Goal: Task Accomplishment & Management: Manage account settings

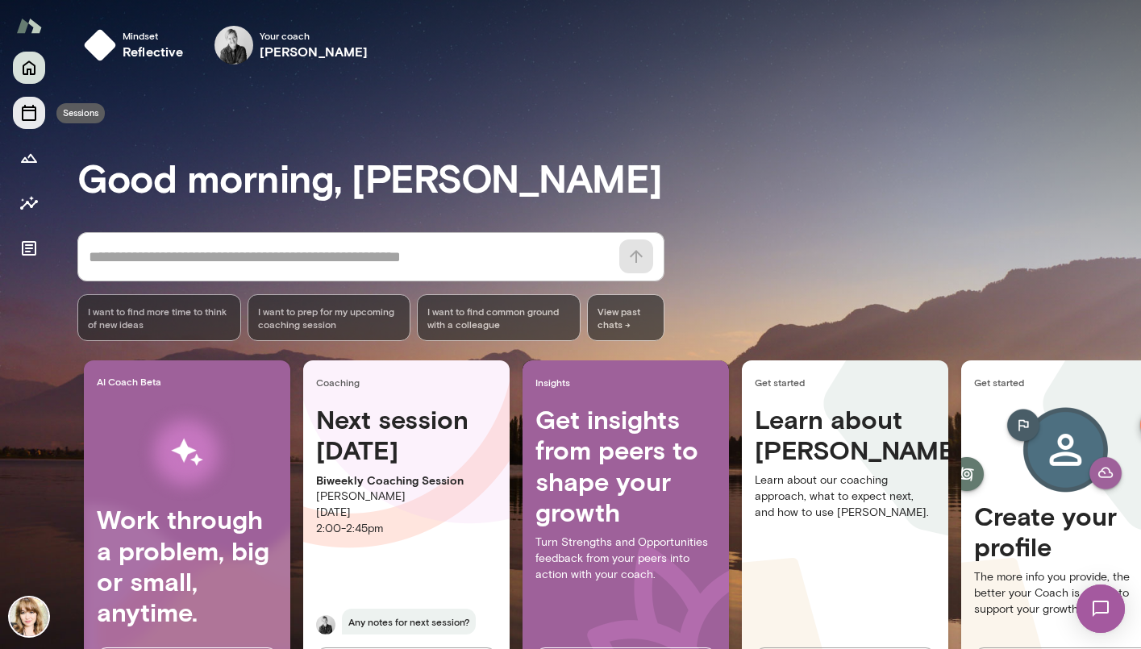
click at [29, 114] on icon "Sessions" at bounding box center [28, 112] width 19 height 19
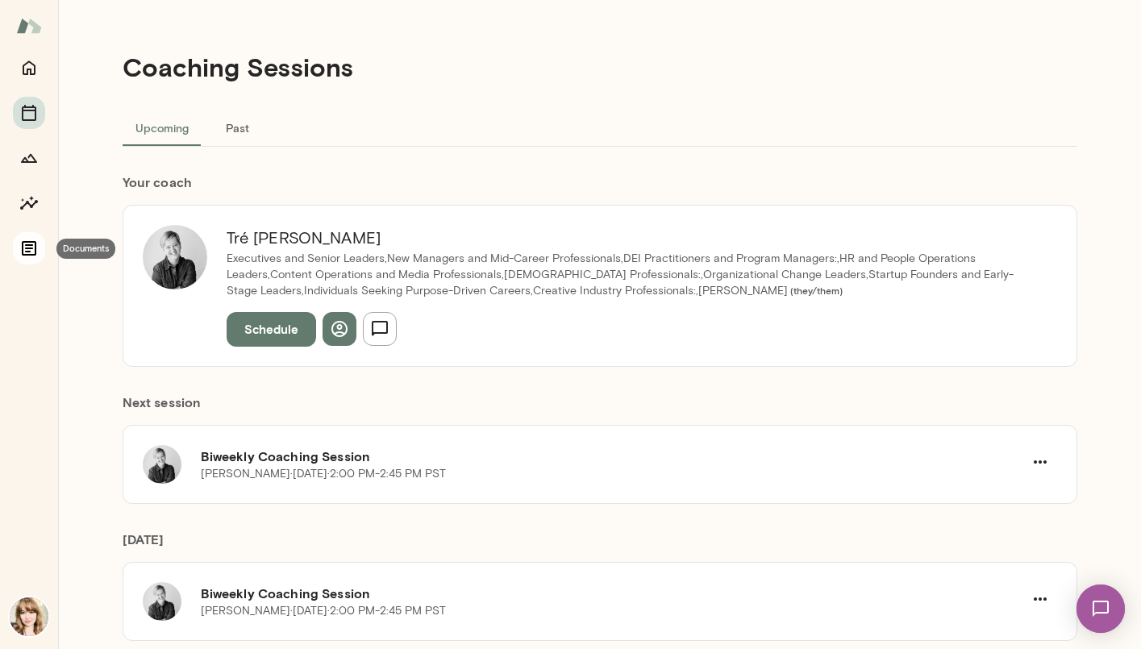
click at [27, 238] on button "Documents" at bounding box center [29, 248] width 32 height 32
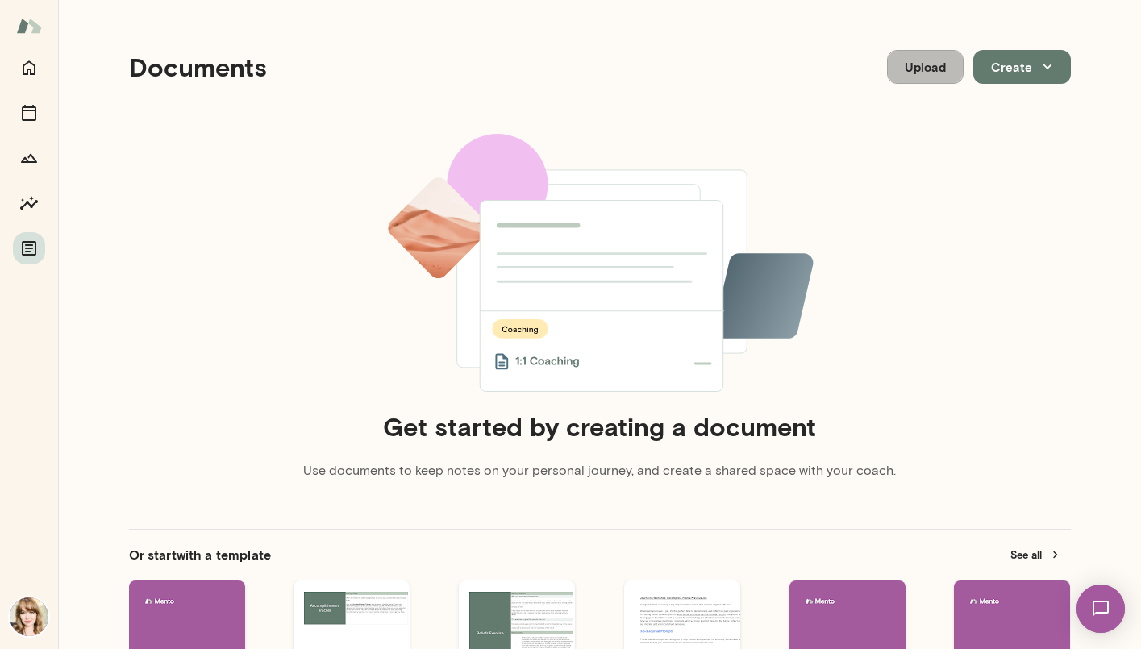
click at [913, 73] on button "Upload" at bounding box center [925, 67] width 77 height 34
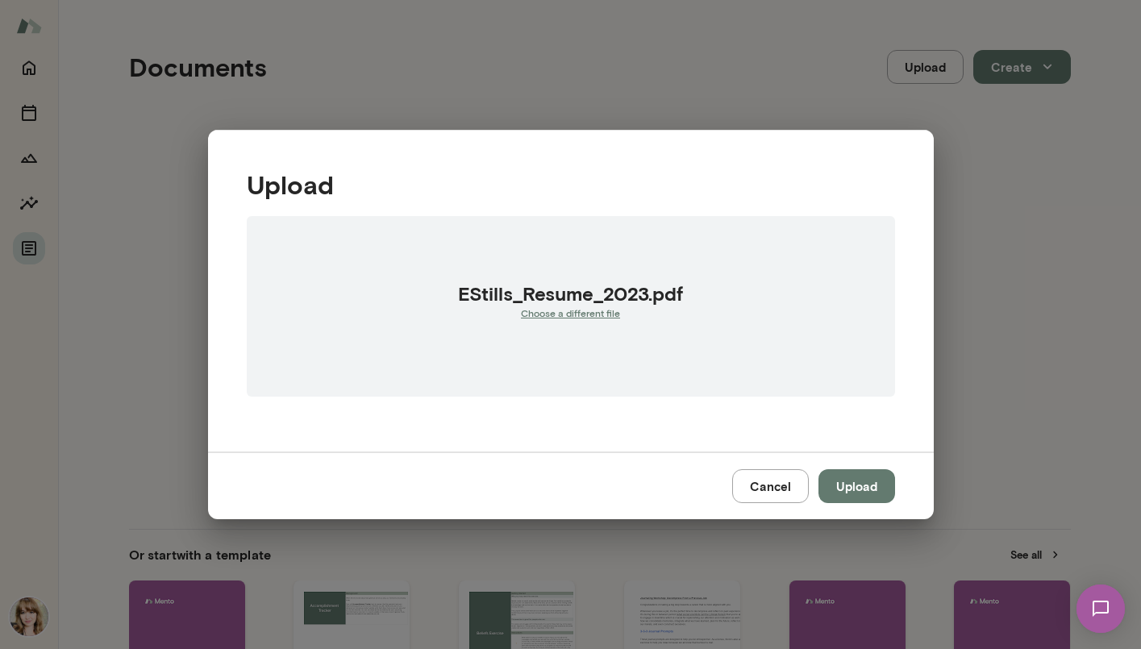
click at [859, 493] on button "Upload" at bounding box center [856, 486] width 77 height 34
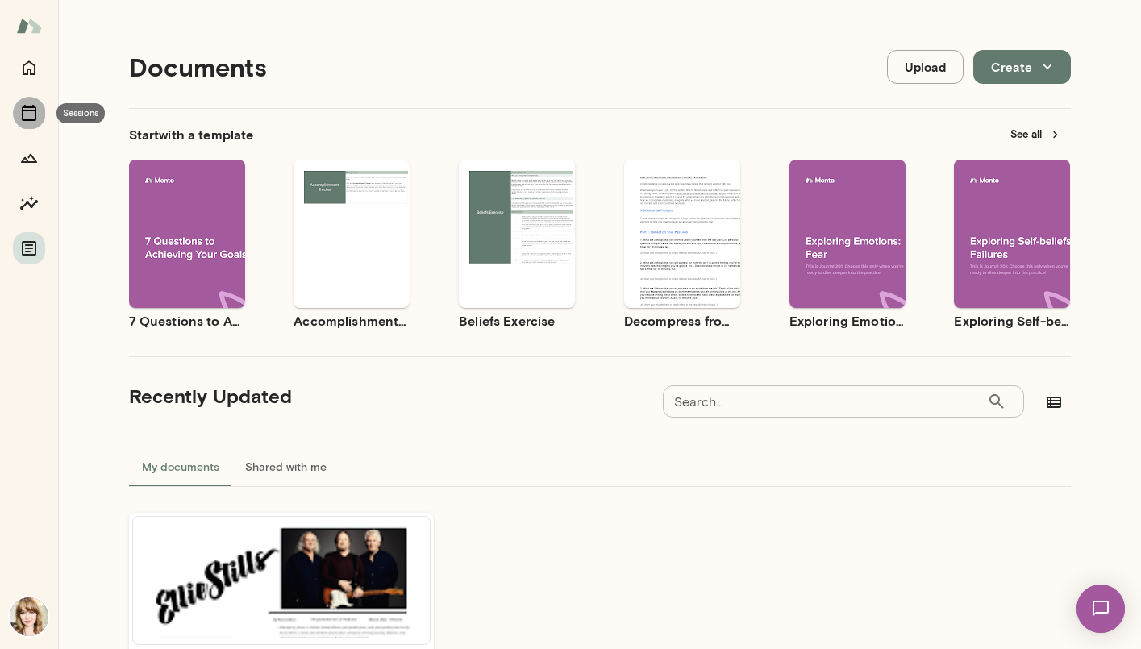
click at [27, 114] on icon "Sessions" at bounding box center [28, 112] width 19 height 19
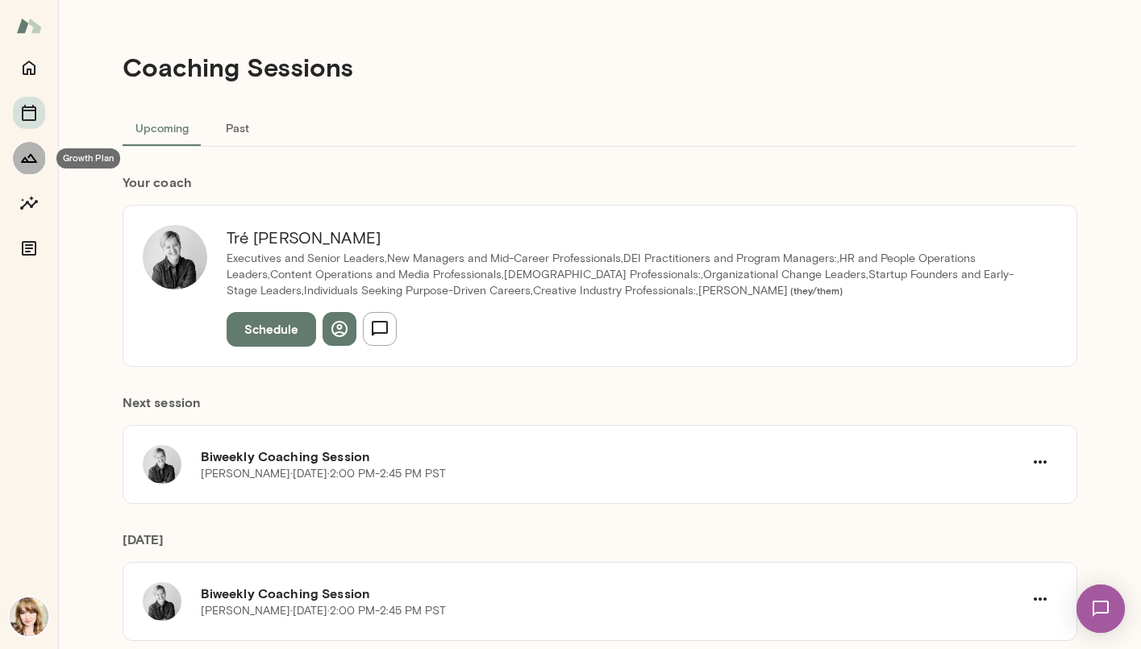
click at [30, 156] on icon "Growth Plan" at bounding box center [28, 157] width 19 height 19
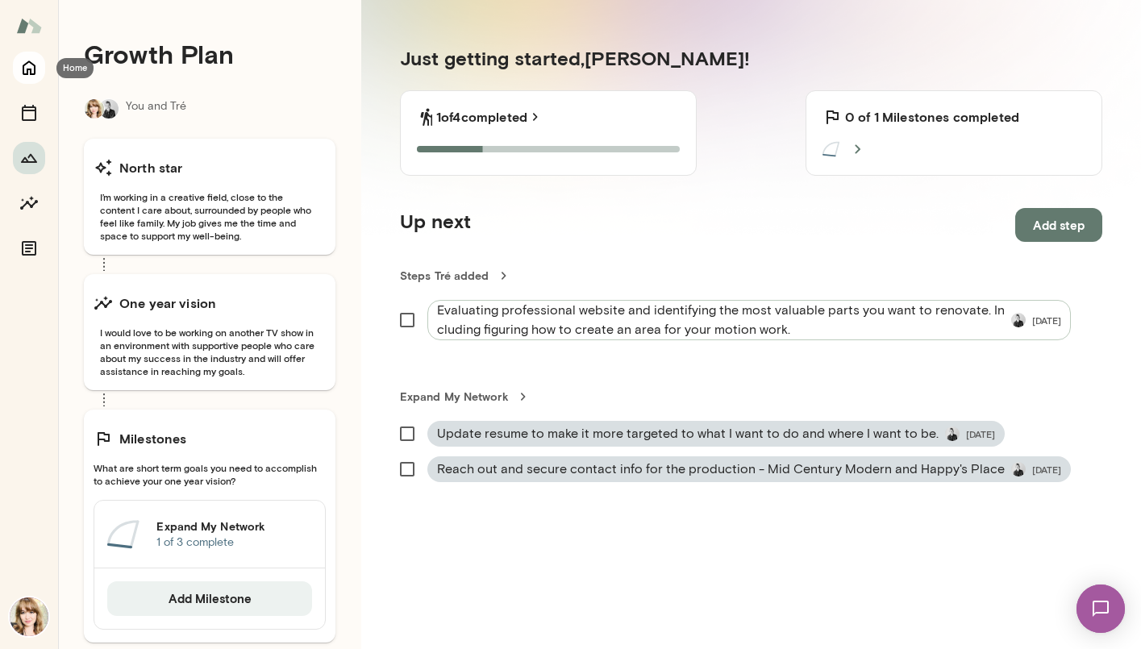
click at [34, 64] on icon "Home" at bounding box center [29, 68] width 13 height 15
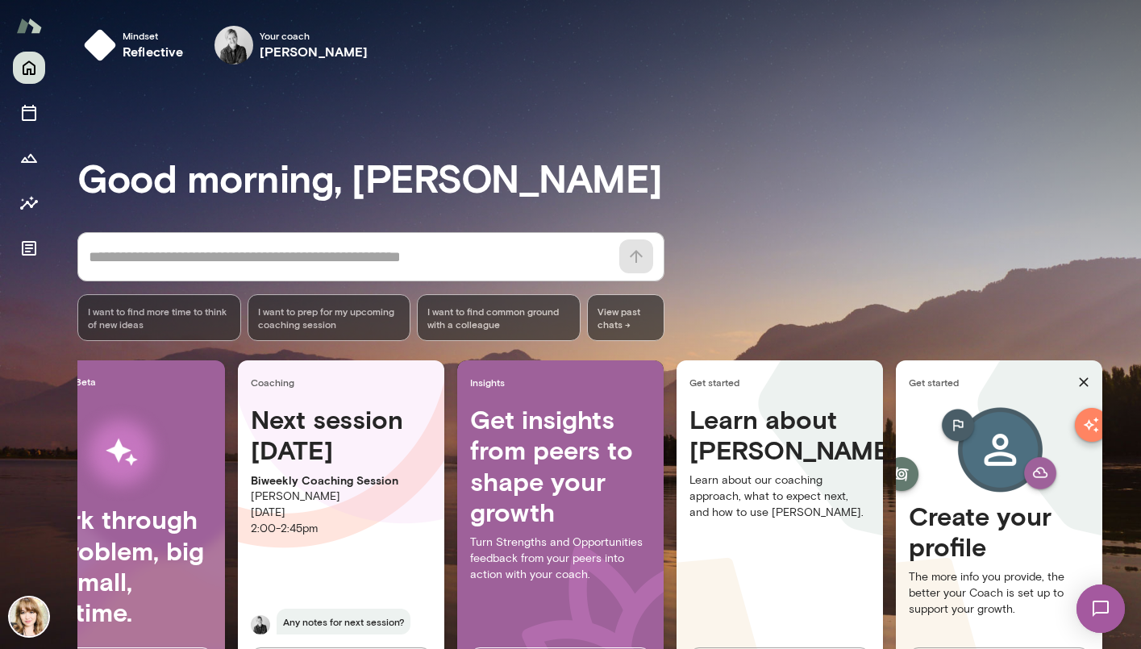
scroll to position [77, 0]
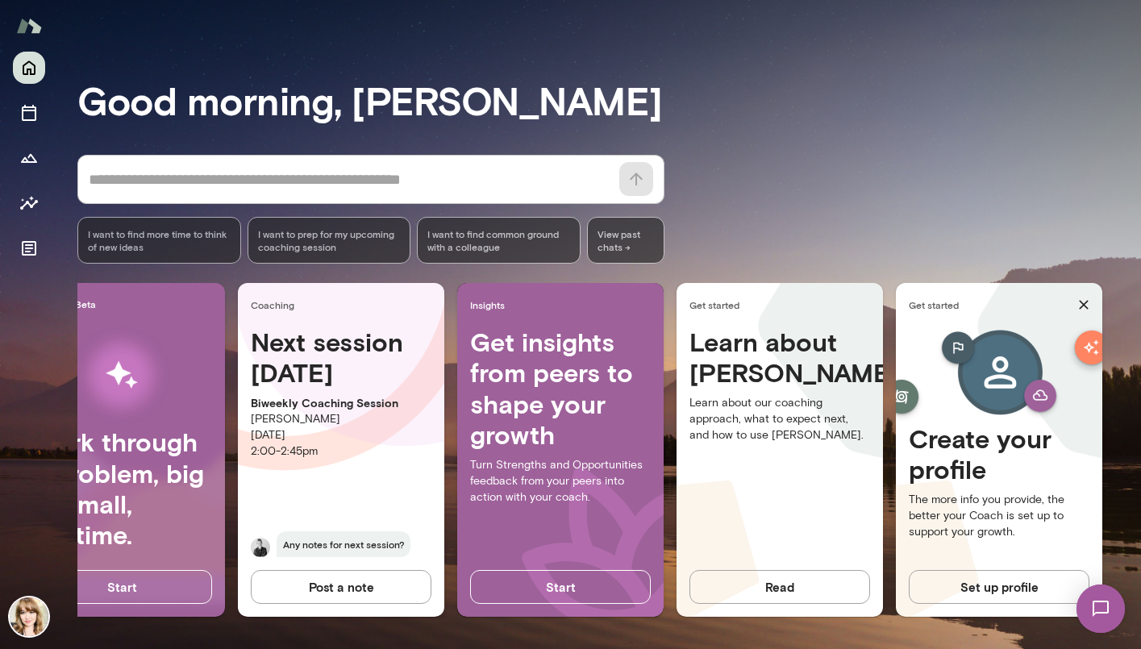
click at [992, 585] on button "Set up profile" at bounding box center [998, 587] width 181 height 34
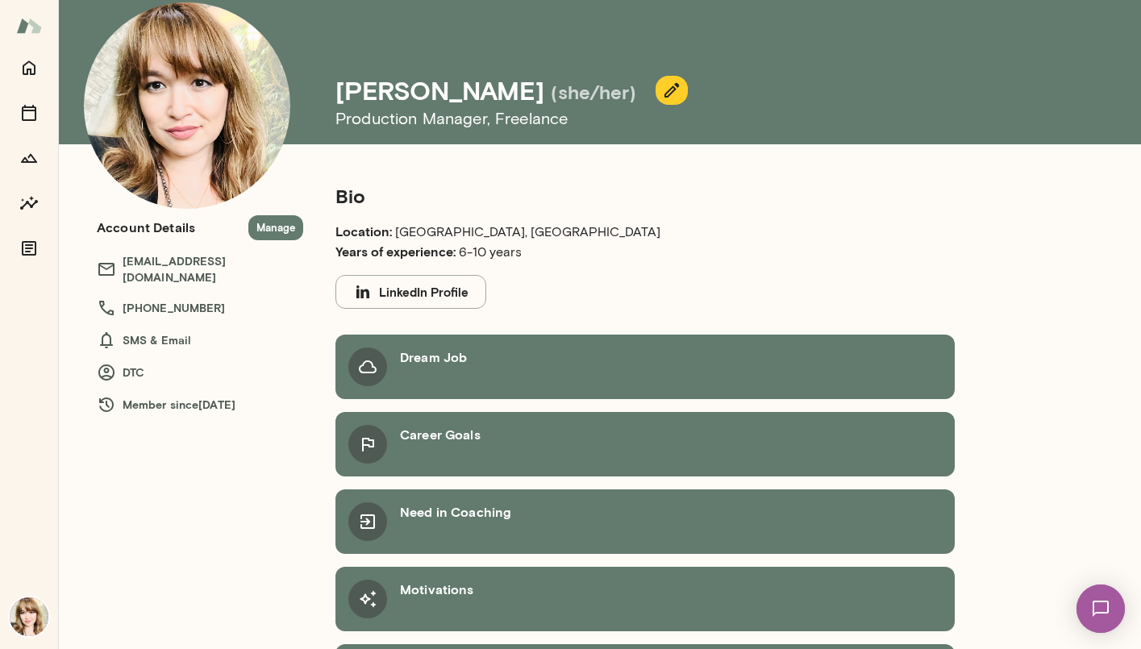
scroll to position [39, 0]
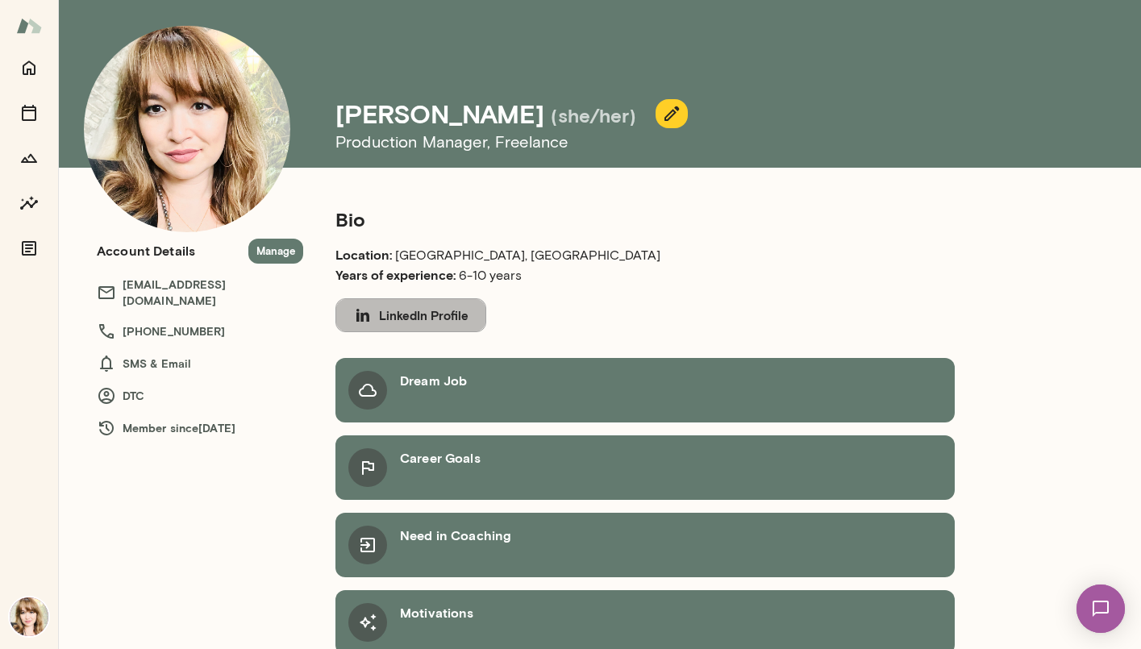
click at [435, 313] on button "LinkedIn Profile" at bounding box center [410, 315] width 151 height 34
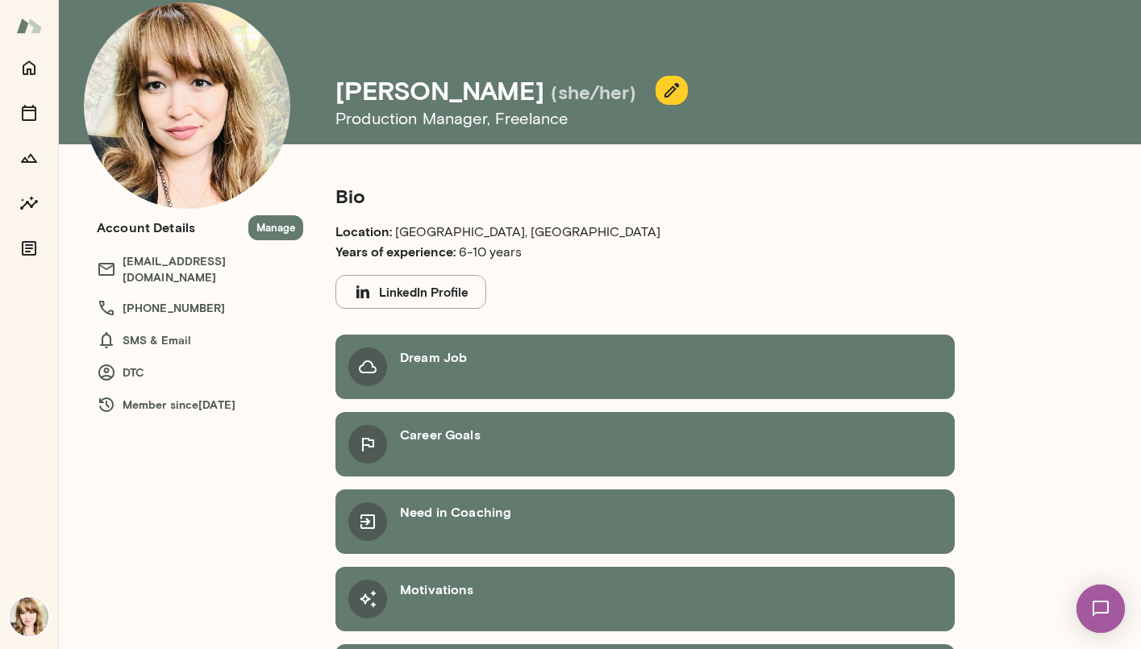
scroll to position [57, 0]
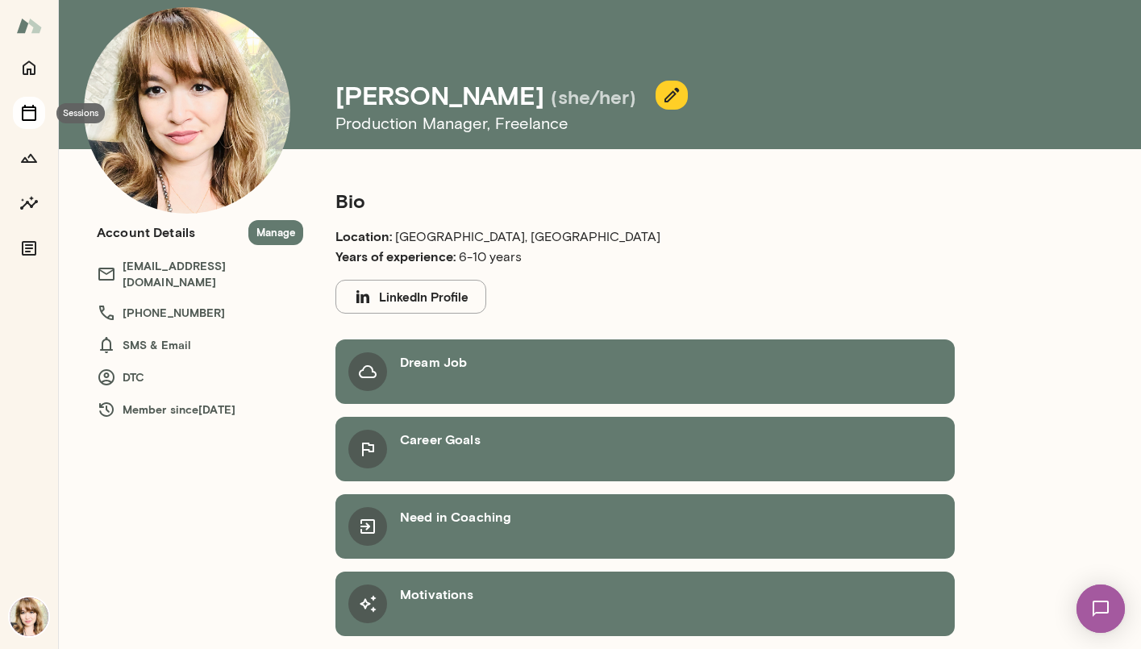
click at [33, 117] on icon "Sessions" at bounding box center [28, 112] width 19 height 19
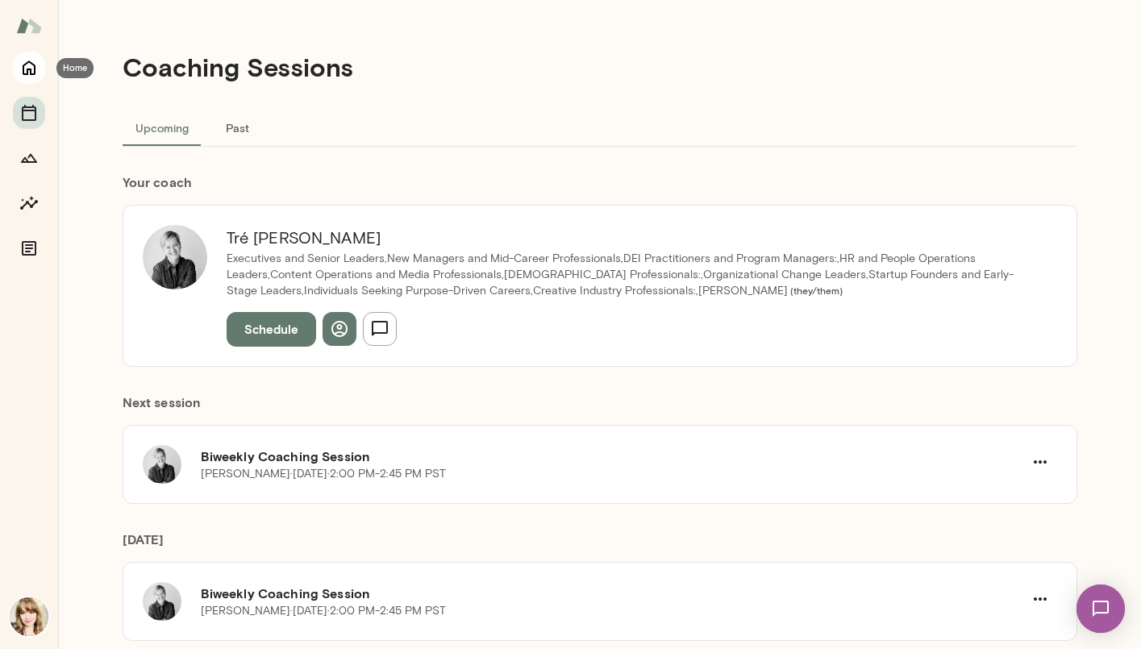
click at [32, 72] on icon "Home" at bounding box center [28, 67] width 19 height 19
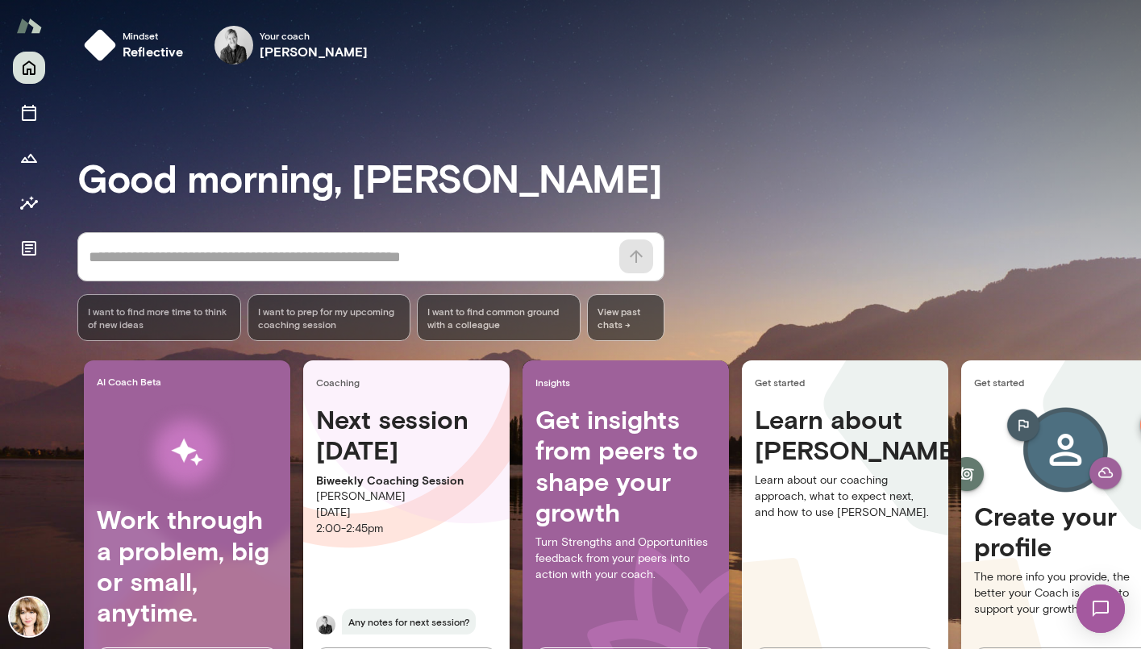
click at [1104, 613] on img at bounding box center [1100, 609] width 66 height 66
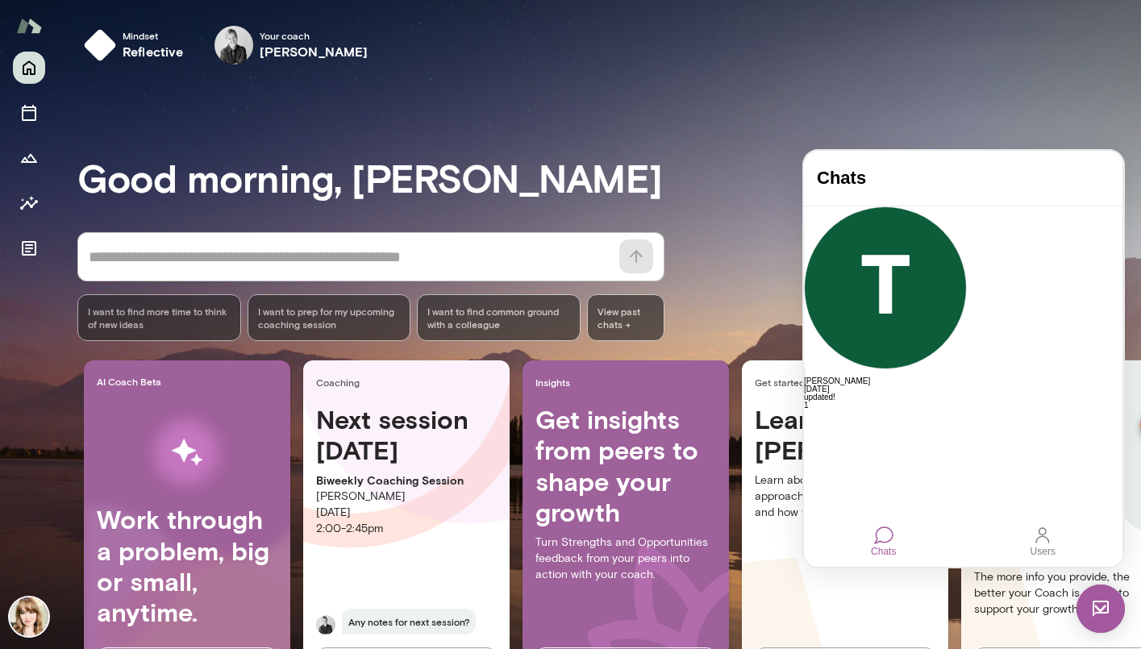
click at [888, 537] on div at bounding box center [883, 535] width 19 height 19
click at [985, 364] on div "[PERSON_NAME] [DATE] updated! 1" at bounding box center [963, 358] width 318 height 304
click at [1099, 624] on img at bounding box center [1100, 608] width 48 height 48
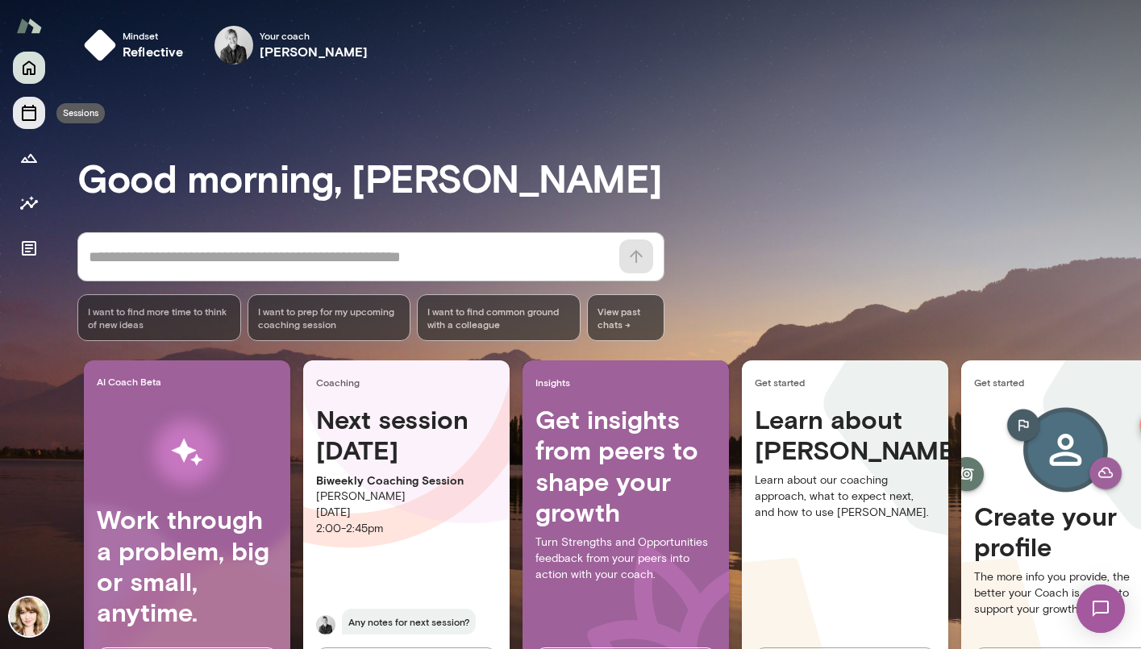
click at [39, 114] on button "Sessions" at bounding box center [29, 113] width 32 height 32
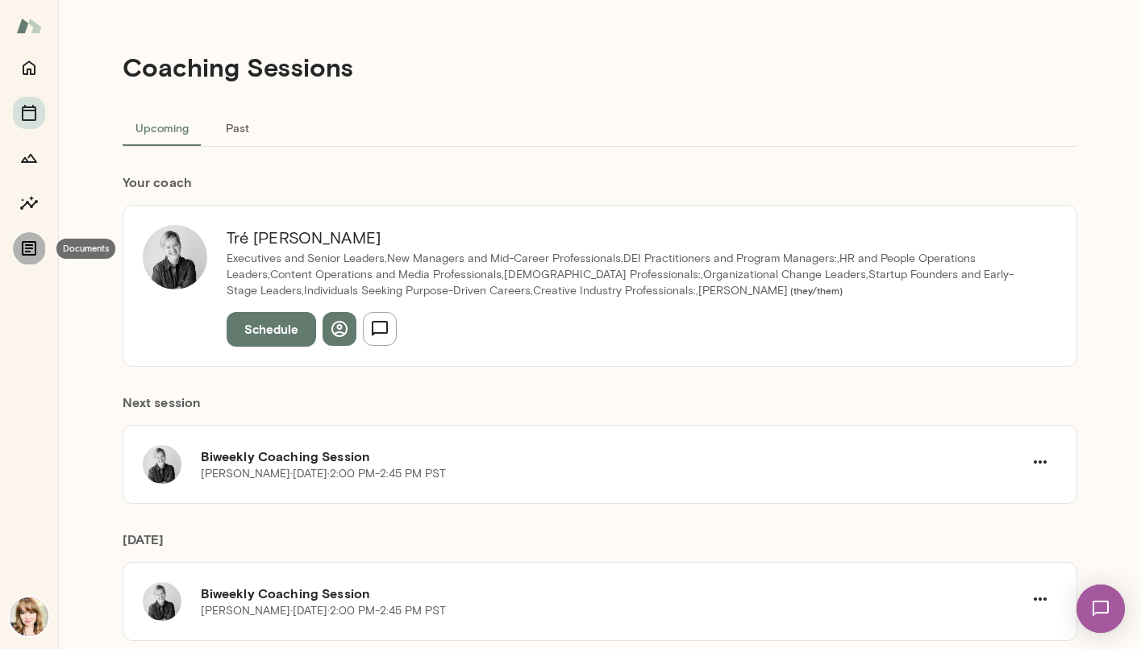
click at [29, 247] on icon "Documents" at bounding box center [29, 248] width 15 height 15
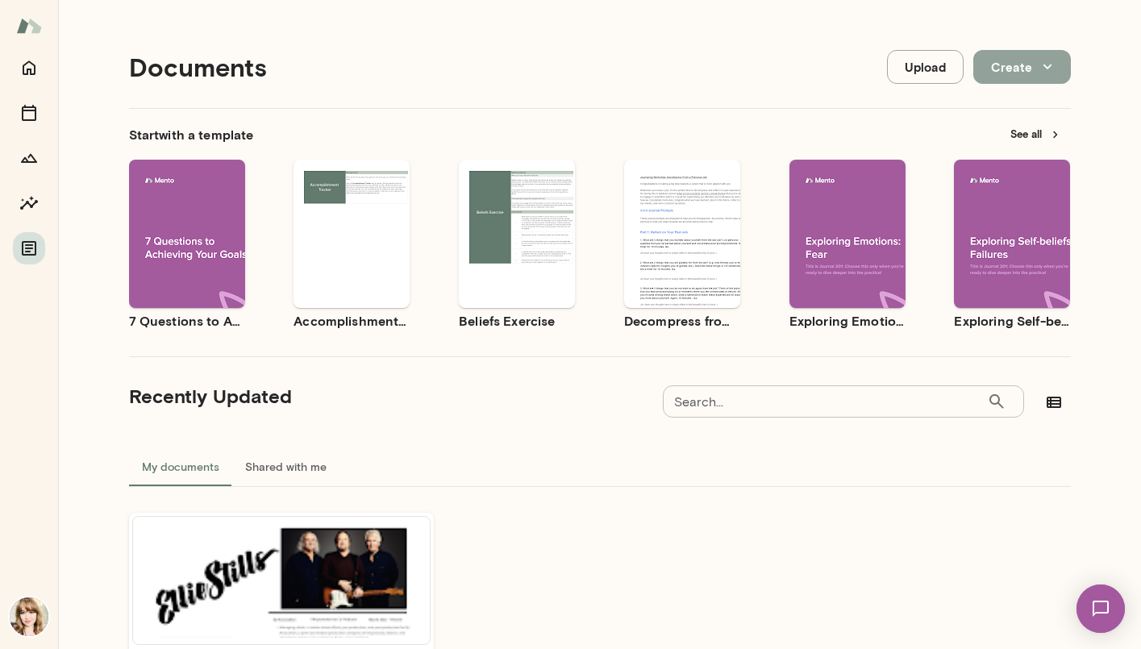
click at [1041, 63] on icon "button" at bounding box center [1047, 67] width 18 height 18
click at [568, 519] on div at bounding box center [570, 324] width 1141 height 649
